Goal: Task Accomplishment & Management: Complete application form

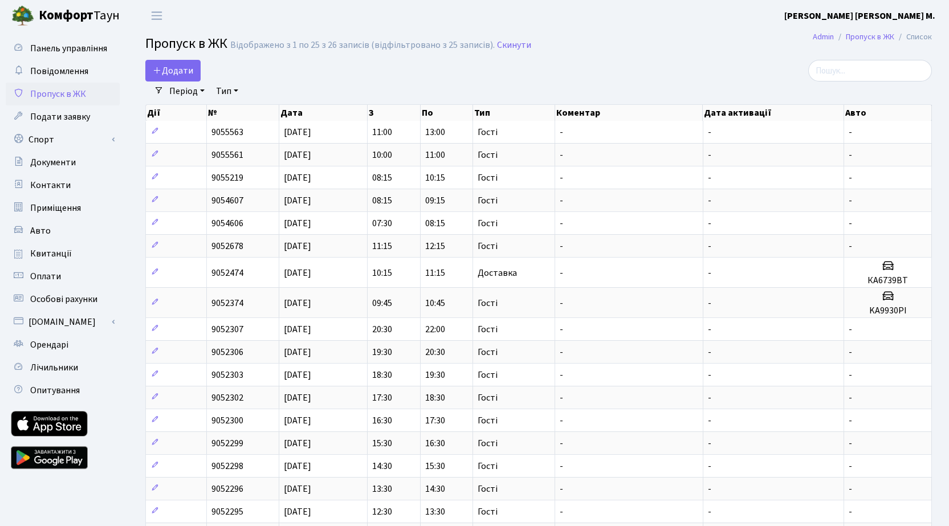
select select "25"
click at [183, 73] on span "Додати" at bounding box center [173, 70] width 40 height 13
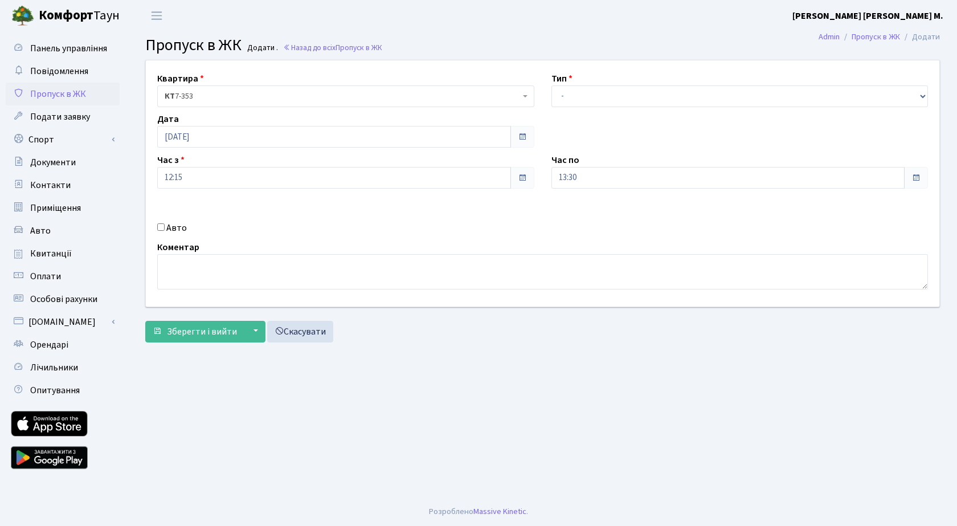
click at [159, 227] on input "Авто" at bounding box center [160, 226] width 7 height 7
checkbox input "true"
click at [571, 100] on select "- Доставка Таксі Гості Сервіс" at bounding box center [740, 96] width 377 height 22
select select "1"
click at [552, 85] on select "- Доставка Таксі Гості Сервіс" at bounding box center [740, 96] width 377 height 22
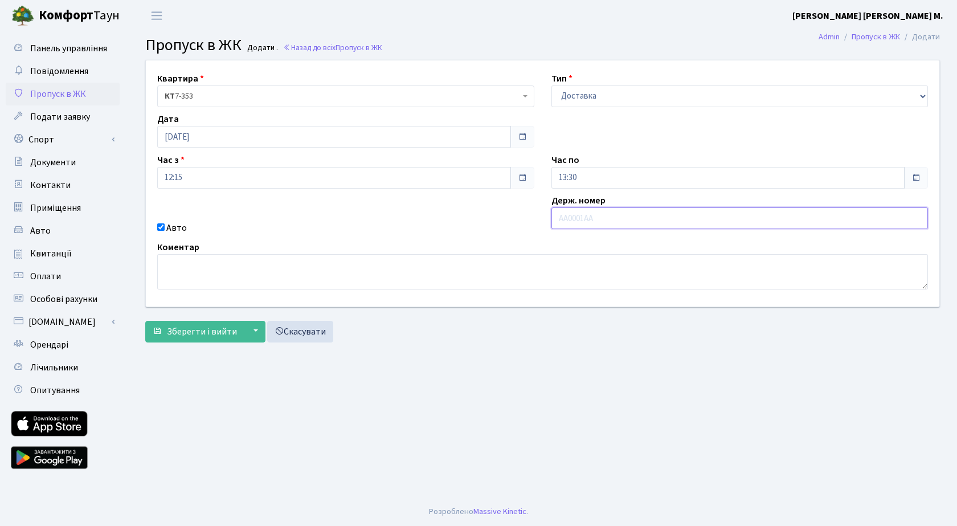
click at [585, 217] on input "text" at bounding box center [740, 218] width 377 height 22
type input "Аі9451вх"
click at [186, 332] on span "Зберегти і вийти" at bounding box center [202, 331] width 70 height 13
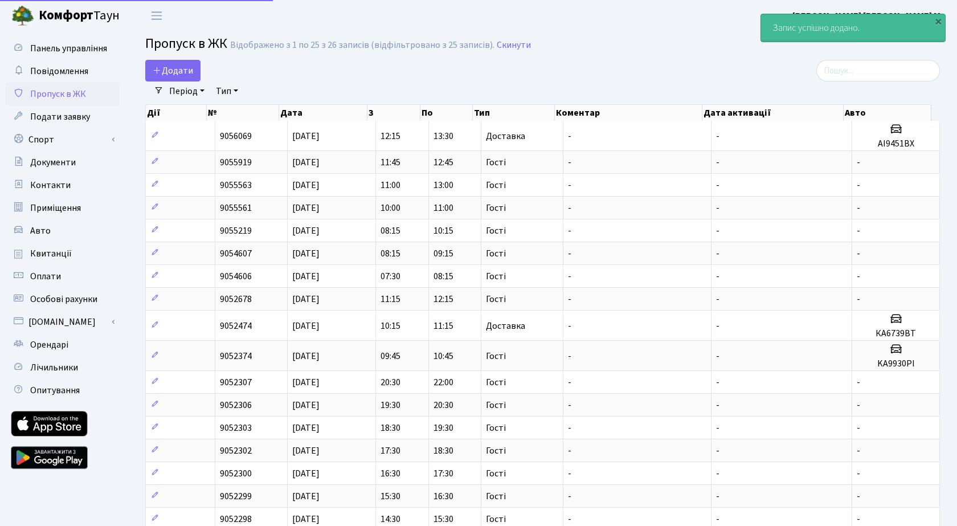
select select "25"
